Goal: Information Seeking & Learning: Compare options

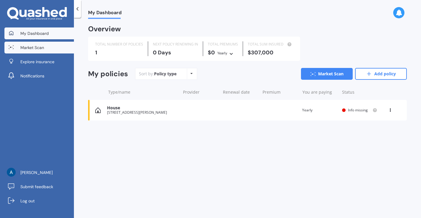
click at [48, 50] on link "Market Scan" at bounding box center [38, 48] width 69 height 12
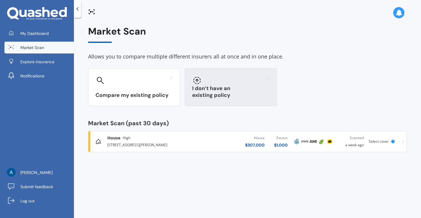
click at [224, 90] on div "I don’t have an existing policy" at bounding box center [231, 87] width 92 height 38
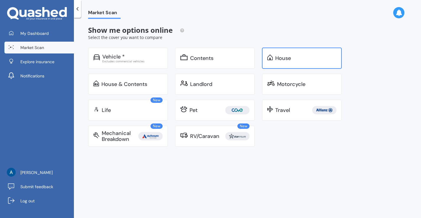
click at [295, 58] on div "House" at bounding box center [305, 58] width 61 height 6
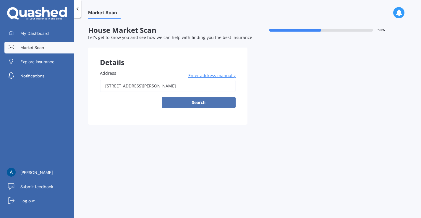
click at [212, 100] on button "Search" at bounding box center [199, 102] width 74 height 11
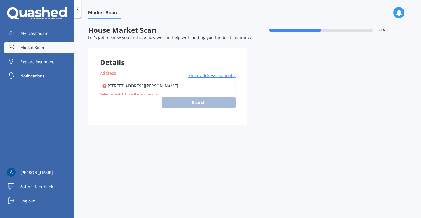
type input "[STREET_ADDRESS][PERSON_NAME]"
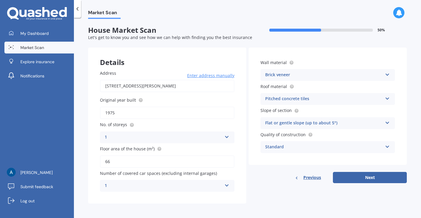
scroll to position [1, 0]
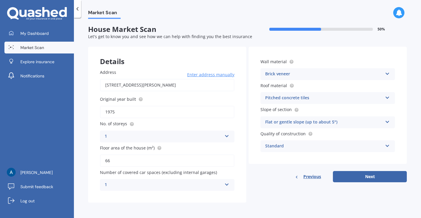
click at [156, 158] on input "66" at bounding box center [167, 161] width 134 height 12
type input "6"
type input "70"
click at [365, 96] on div "Pitched concrete tiles" at bounding box center [323, 98] width 117 height 7
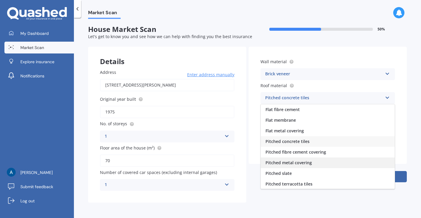
click at [323, 163] on div "Pitched metal covering" at bounding box center [328, 162] width 134 height 11
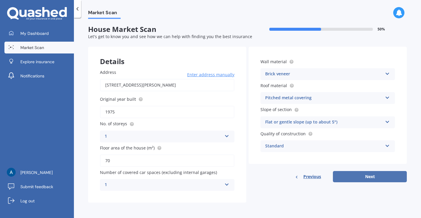
click at [365, 177] on button "Next" at bounding box center [370, 176] width 74 height 11
select select "15"
select select "10"
select select "1983"
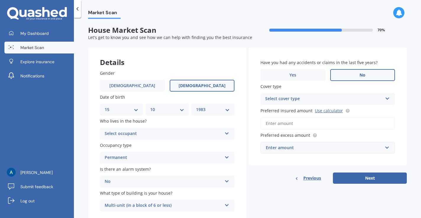
scroll to position [22, 0]
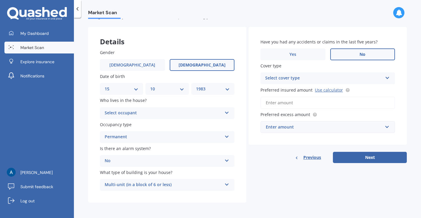
click at [206, 115] on div "Select occupant" at bounding box center [163, 113] width 117 height 7
click at [199, 123] on div "Owner" at bounding box center [167, 124] width 134 height 11
click at [332, 88] on link "Use calculator" at bounding box center [329, 90] width 28 height 6
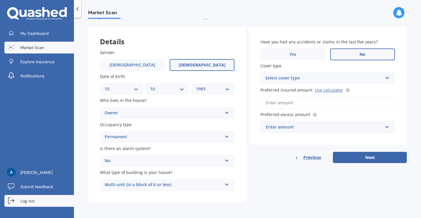
click at [46, 200] on link "Log out" at bounding box center [38, 201] width 69 height 12
